Goal: Transaction & Acquisition: Book appointment/travel/reservation

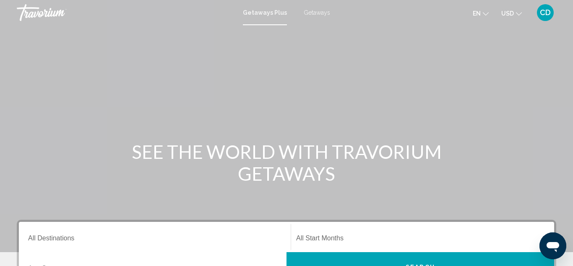
click at [269, 13] on span "Getaways Plus" at bounding box center [265, 12] width 44 height 7
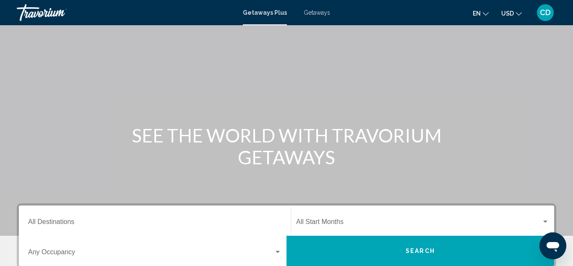
scroll to position [65, 0]
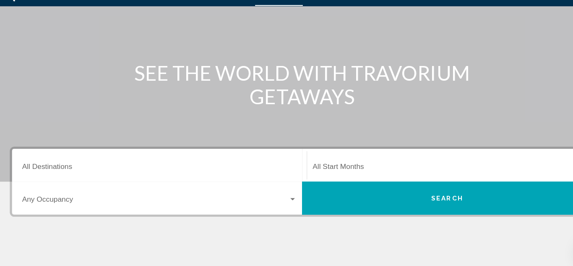
click at [280, 201] on div "Search widget" at bounding box center [278, 203] width 8 height 7
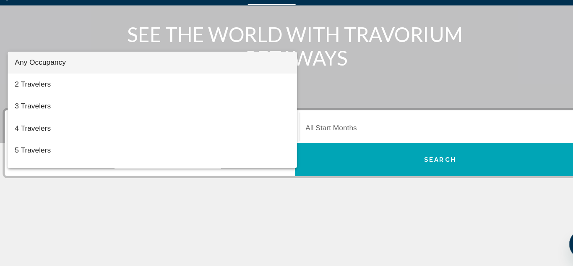
scroll to position [100, 0]
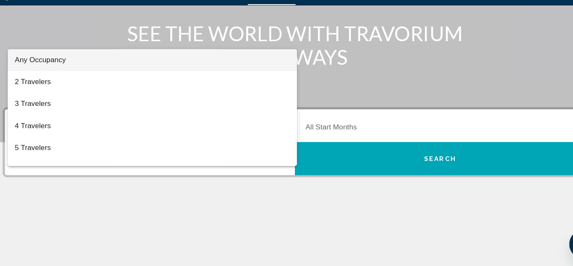
click at [298, 222] on div at bounding box center [286, 133] width 573 height 266
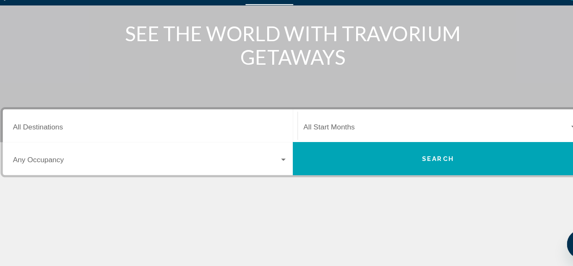
click at [278, 167] on div "Search widget" at bounding box center [278, 168] width 4 height 2
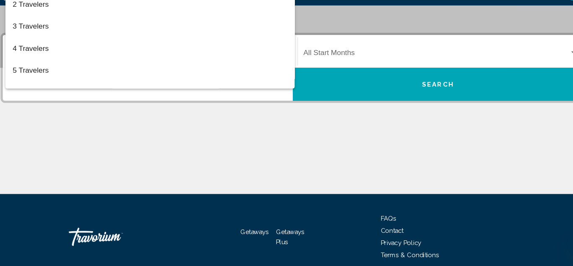
scroll to position [172, 0]
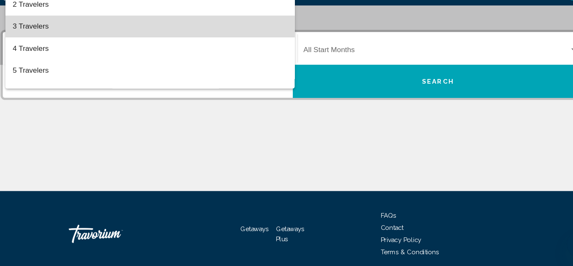
click at [37, 48] on span "3 Travelers" at bounding box center [154, 45] width 253 height 20
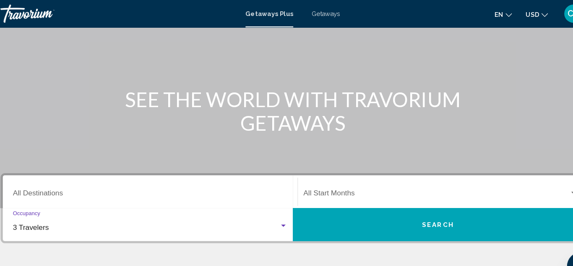
scroll to position [60, 0]
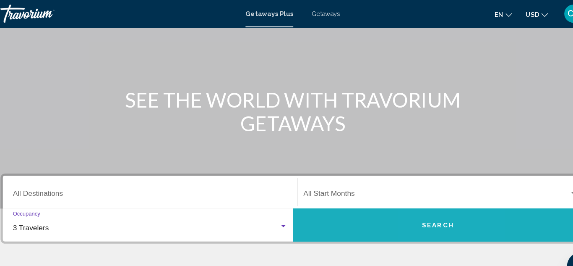
click at [420, 204] on span "Search" at bounding box center [420, 207] width 29 height 7
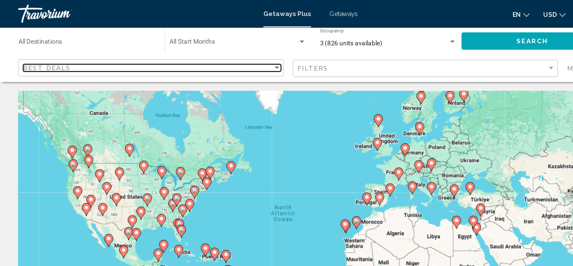
click at [255, 63] on div "Sort by" at bounding box center [255, 62] width 4 height 2
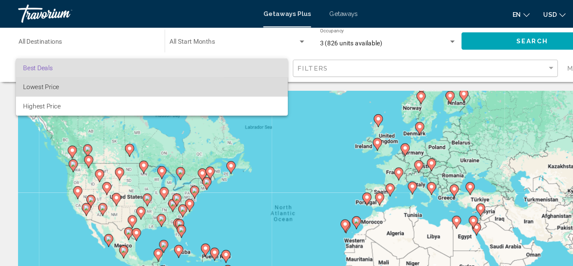
click at [39, 83] on span "Lowest Price" at bounding box center [139, 80] width 237 height 18
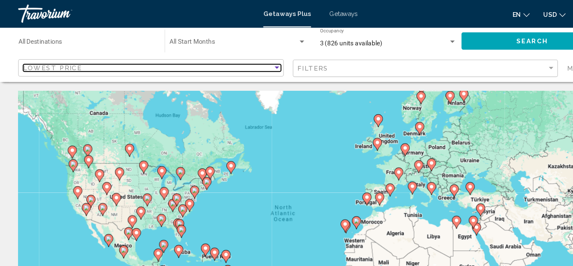
click at [255, 62] on div "Sort by" at bounding box center [255, 62] width 4 height 2
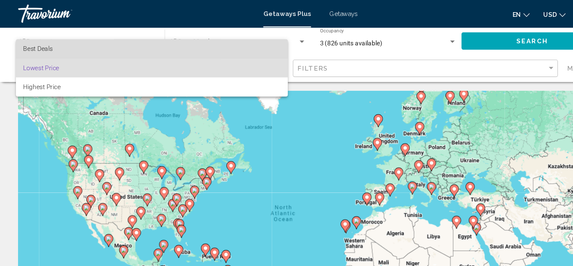
click at [38, 48] on span "Best Deals" at bounding box center [34, 45] width 27 height 7
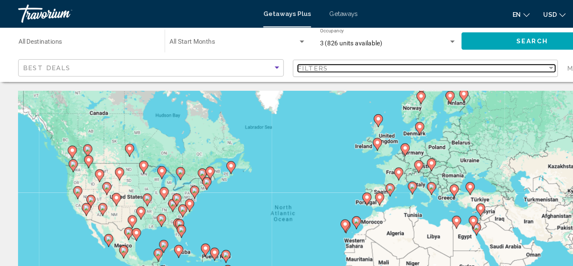
click at [508, 63] on div "Filter" at bounding box center [508, 63] width 4 height 2
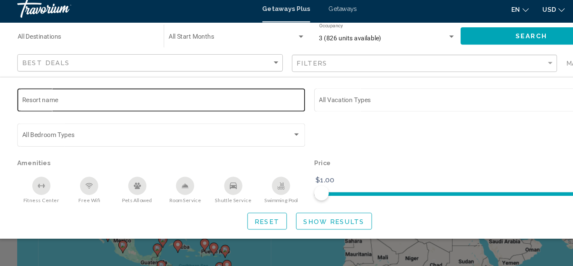
click at [46, 96] on input "Resort name" at bounding box center [149, 98] width 257 height 7
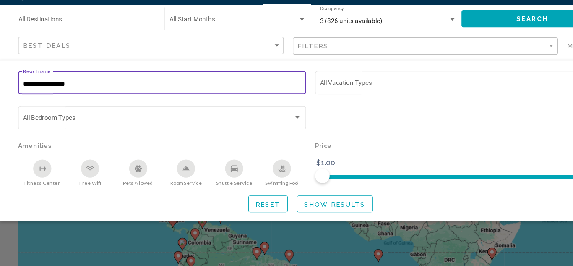
scroll to position [33, 0]
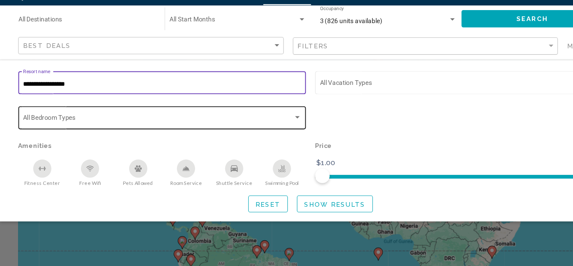
type input "**********"
click at [274, 129] on div "Search widget" at bounding box center [274, 129] width 4 height 2
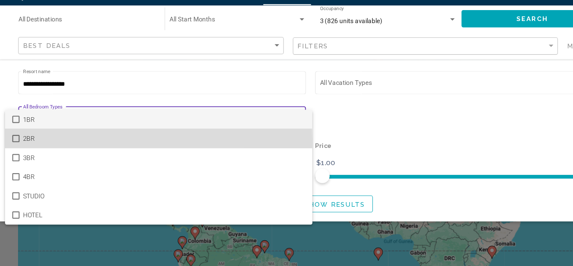
click at [11, 153] on mat-option "2BR" at bounding box center [147, 148] width 284 height 18
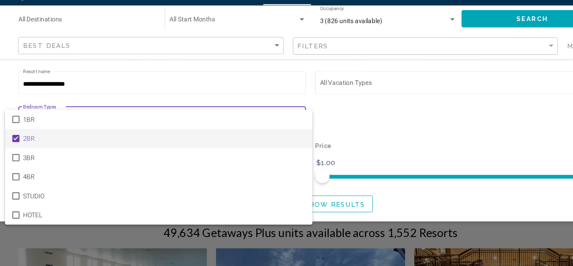
scroll to position [125, 0]
click at [328, 127] on div at bounding box center [286, 133] width 573 height 266
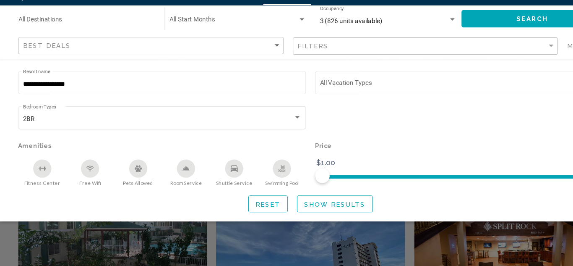
scroll to position [182, 0]
click at [443, 194] on div "**********" at bounding box center [286, 150] width 573 height 132
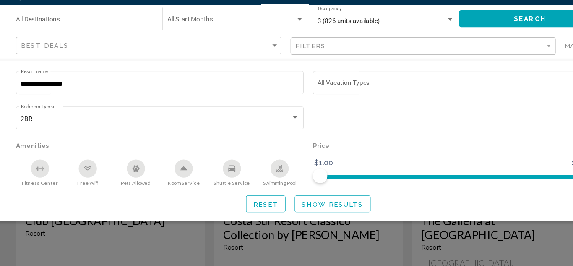
scroll to position [297, 0]
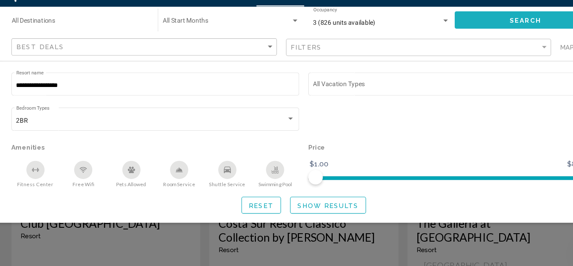
click at [486, 42] on button "Search" at bounding box center [491, 38] width 131 height 16
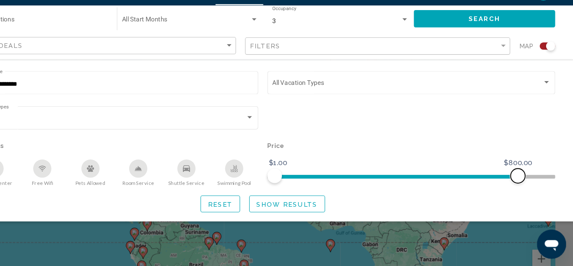
scroll to position [43, 0]
click at [305, 209] on span "Show Results" at bounding box center [309, 208] width 57 height 7
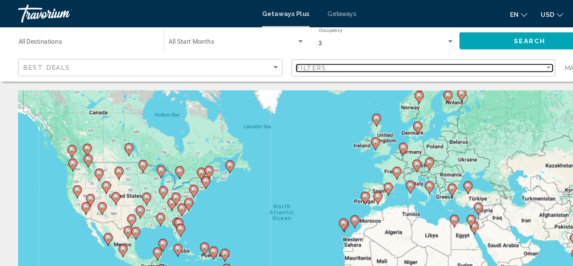
click at [508, 63] on div "Filter" at bounding box center [508, 63] width 4 height 2
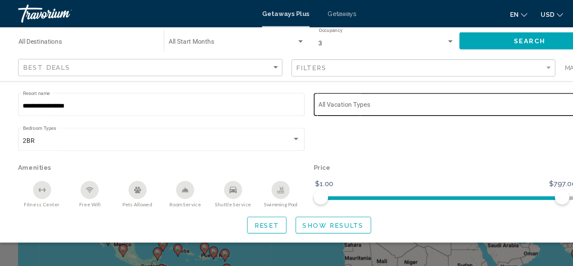
click at [341, 97] on span "Search widget" at bounding box center [419, 98] width 249 height 7
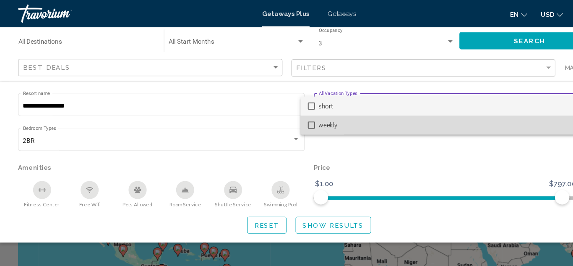
click at [292, 121] on mat-option "weekly" at bounding box center [421, 116] width 284 height 18
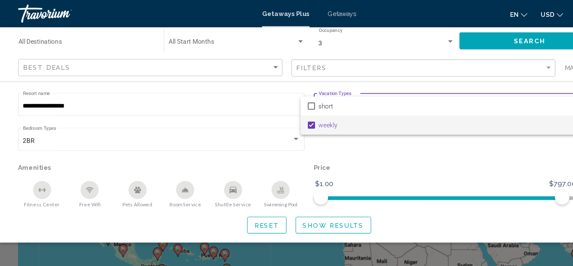
click at [308, 211] on div at bounding box center [286, 133] width 573 height 266
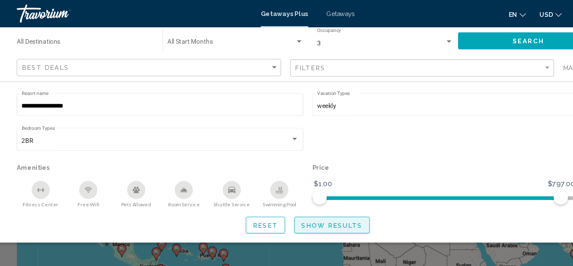
click at [304, 210] on span "Show Results" at bounding box center [309, 208] width 57 height 7
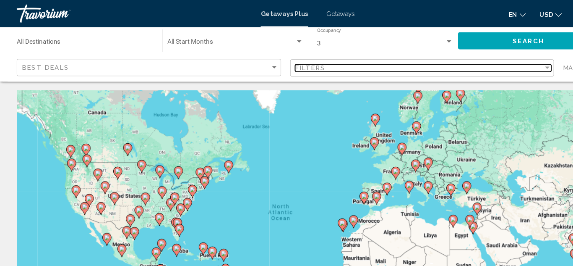
click at [508, 63] on div "Filter" at bounding box center [508, 63] width 4 height 2
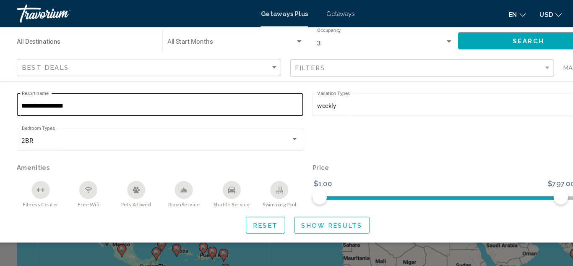
click at [84, 97] on input "**********" at bounding box center [149, 98] width 257 height 7
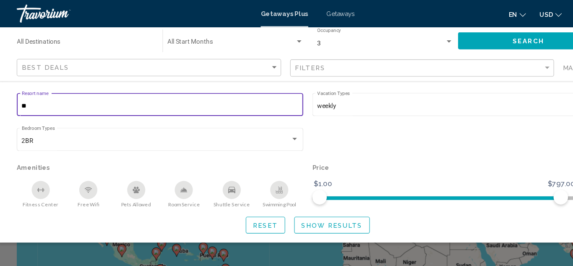
type input "*"
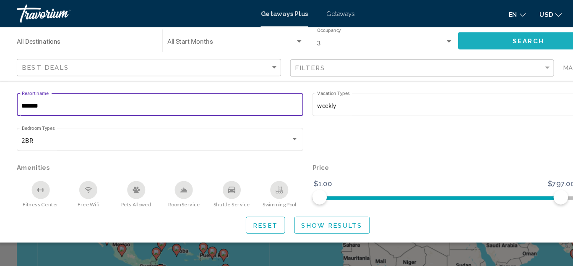
type input "*******"
click at [481, 40] on span "Search" at bounding box center [490, 38] width 29 height 7
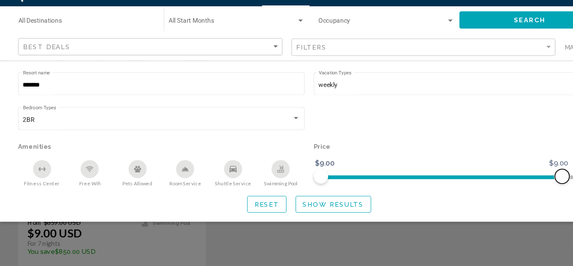
scroll to position [383, 0]
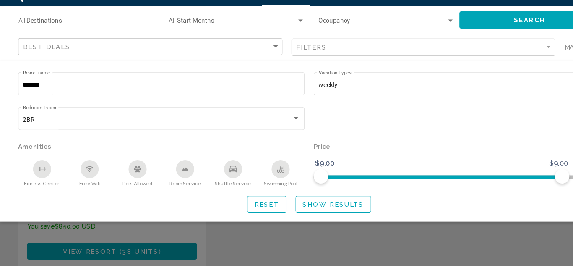
click at [479, 201] on div "Reset Show Results" at bounding box center [287, 209] width 540 height 16
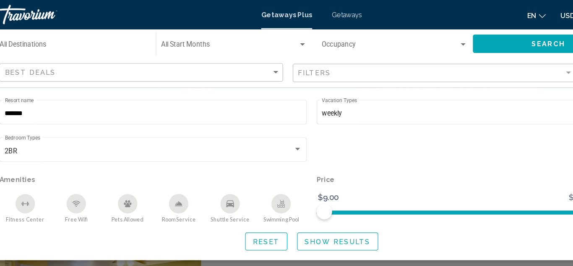
scroll to position [179, 0]
click at [310, 15] on span "Getaways" at bounding box center [317, 12] width 26 height 7
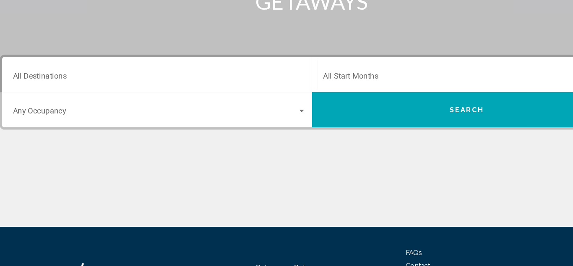
scroll to position [137, 0]
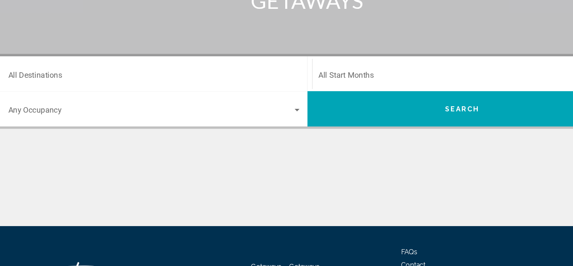
click at [83, 103] on input "Destination All Destinations" at bounding box center [154, 103] width 253 height 8
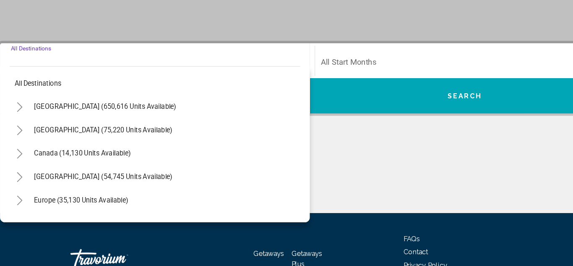
scroll to position [156, 0]
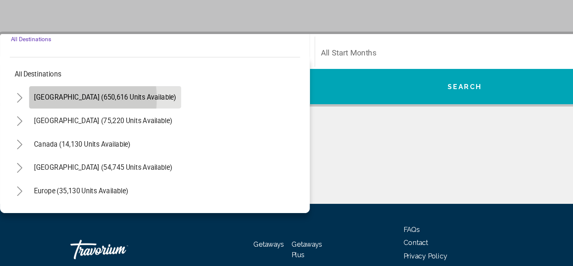
click at [63, 121] on span "[GEOGRAPHIC_DATA] (650,616 units available)" at bounding box center [109, 120] width 123 height 7
type input "**********"
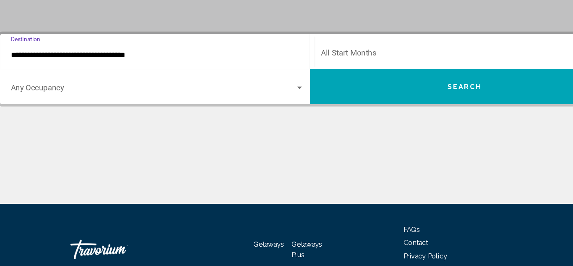
scroll to position [155, 0]
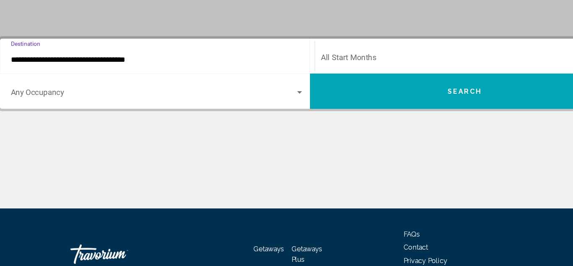
click at [278, 112] on div "Search widget" at bounding box center [278, 113] width 4 height 2
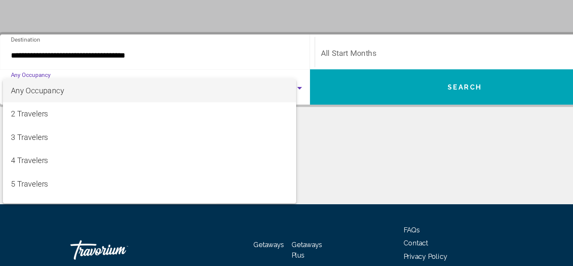
scroll to position [156, 0]
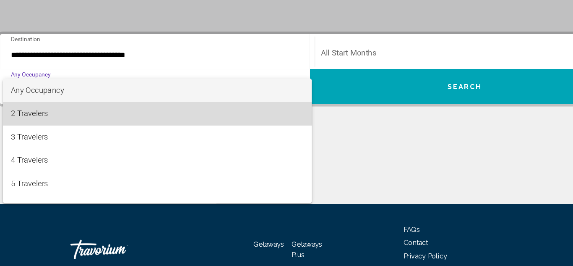
click at [43, 137] on span "2 Travelers" at bounding box center [154, 134] width 253 height 20
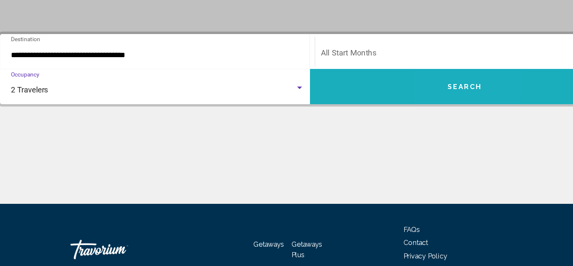
click at [423, 118] on button "Search" at bounding box center [421, 111] width 268 height 30
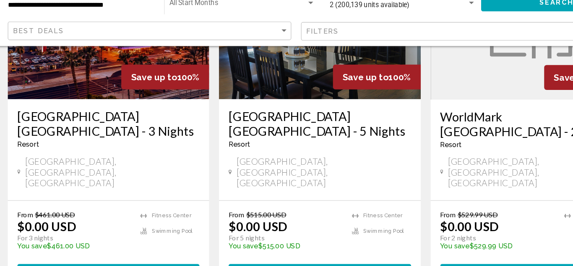
scroll to position [125, 0]
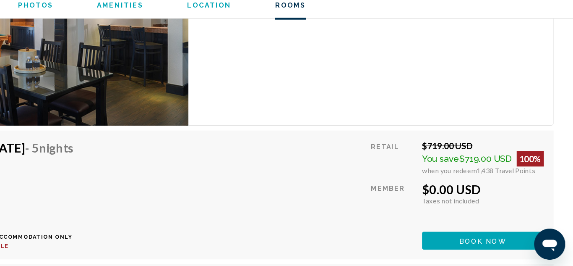
scroll to position [1549, 0]
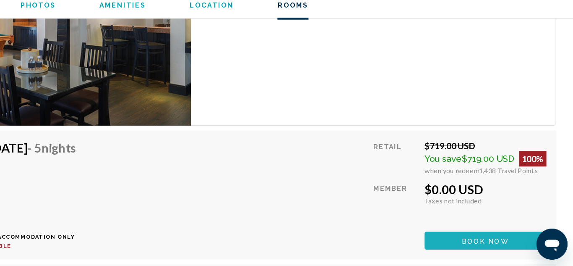
click at [498, 242] on span "Book now" at bounding box center [495, 242] width 41 height 7
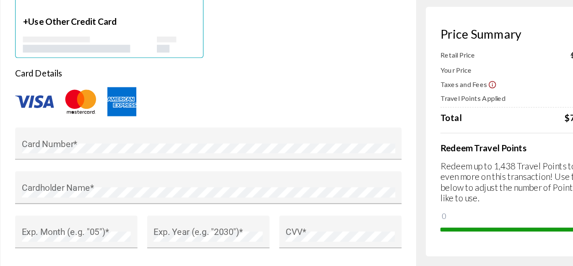
scroll to position [679, 0]
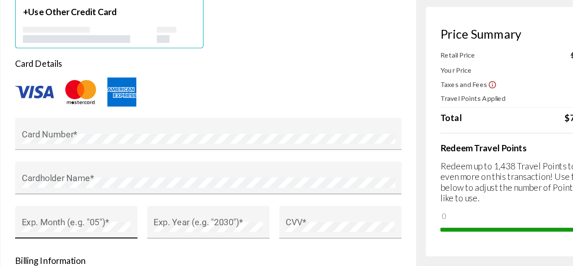
click at [44, 214] on div "Exp. Month (e.g. "05") *" at bounding box center [82, 228] width 106 height 28
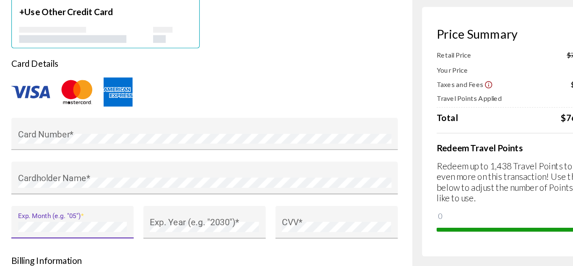
click at [24, 186] on div "Payment & Billing Saved Credit Card Profiles + Use Other Credit Card Card Detai…" at bounding box center [196, 202] width 359 height 497
